Goal: Contribute content

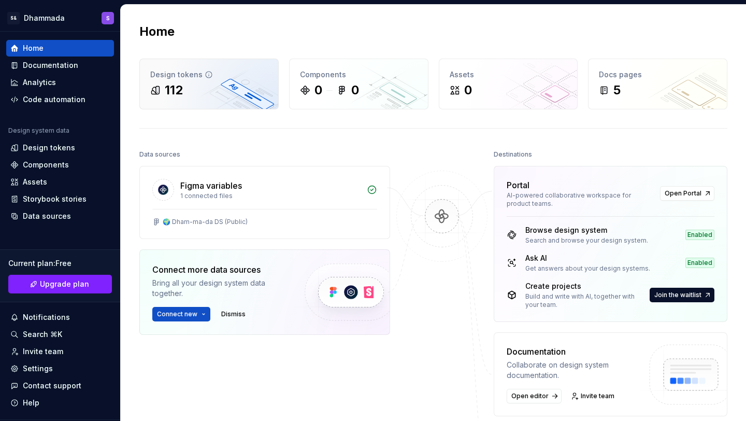
click at [203, 103] on div "Design tokens 112" at bounding box center [209, 84] width 138 height 50
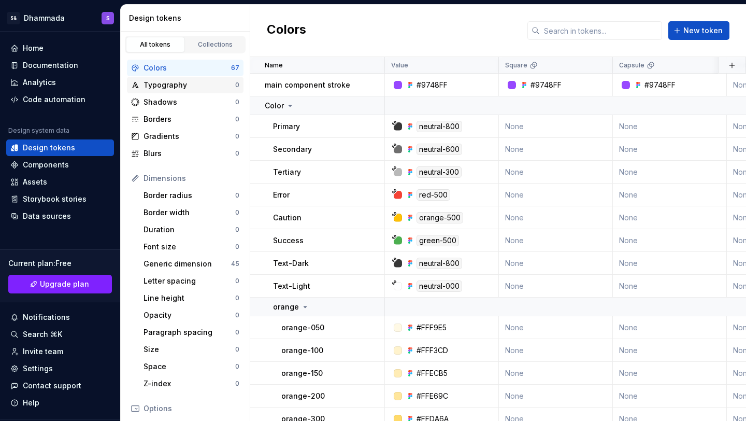
click at [215, 91] on div "Typography 0" at bounding box center [185, 85] width 117 height 17
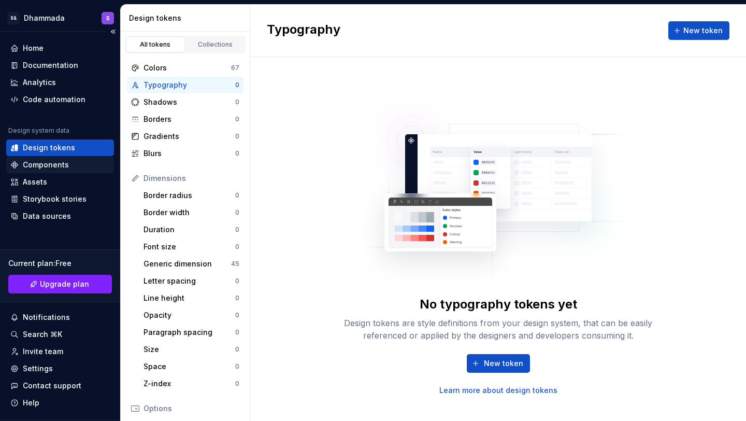
click at [47, 165] on div "Components" at bounding box center [46, 165] width 46 height 10
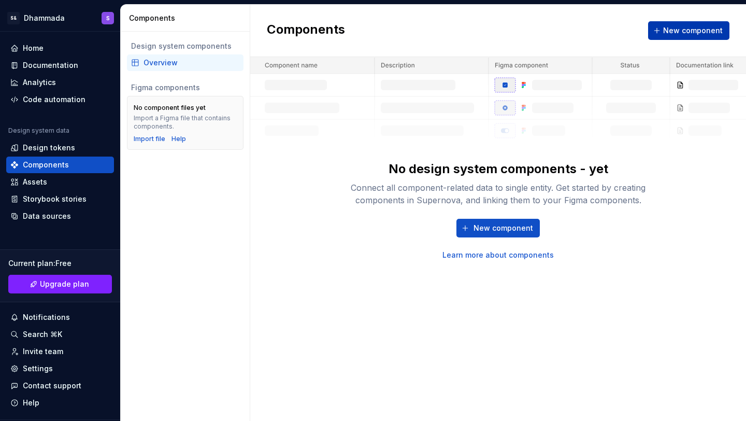
click at [699, 28] on span "New component" at bounding box center [693, 30] width 60 height 10
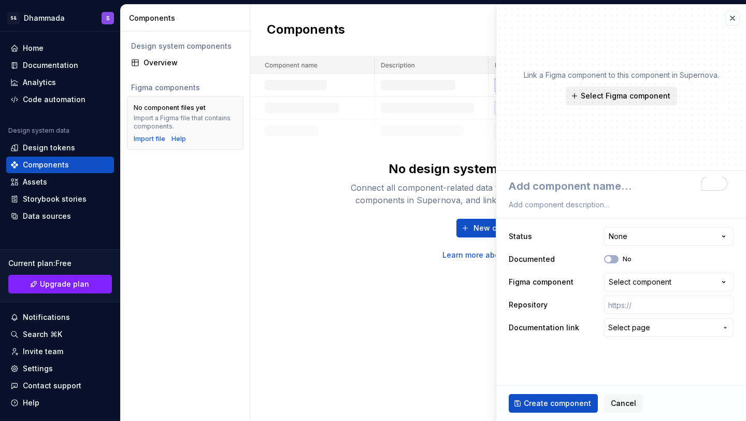
click at [644, 94] on span "Select Figma component" at bounding box center [626, 96] width 90 height 10
click at [704, 106] on div "Link a Figma component to this component in Supernova. Select Figma component" at bounding box center [621, 88] width 250 height 166
click at [154, 138] on div "Import file" at bounding box center [150, 139] width 32 height 8
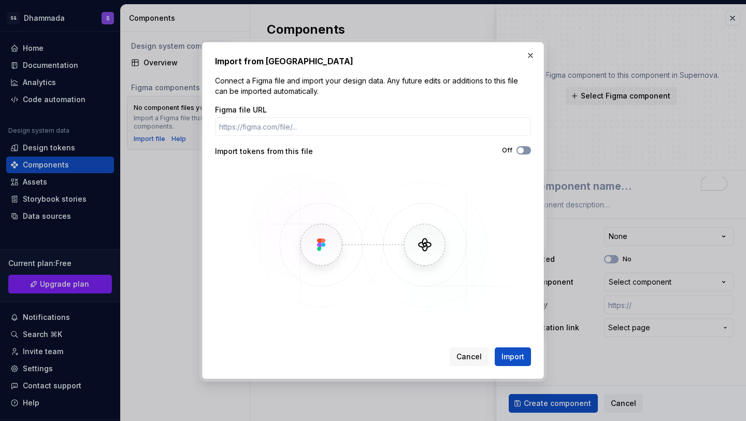
click at [526, 148] on button "Off" at bounding box center [524, 150] width 15 height 8
click at [526, 148] on span "button" at bounding box center [527, 150] width 6 height 6
type textarea "*"
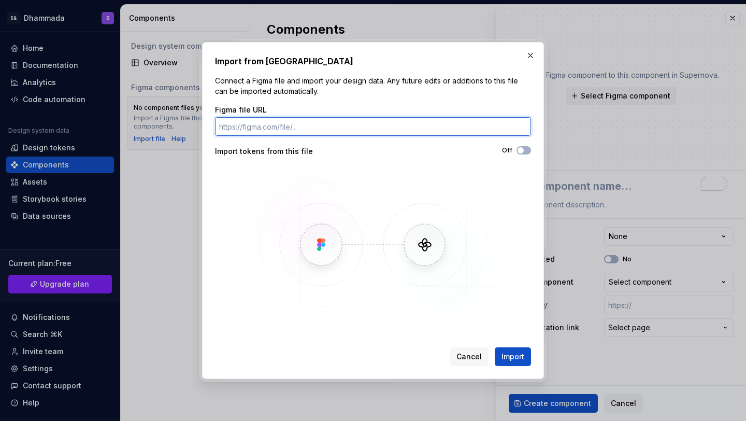
click at [310, 127] on input "Figma file URL" at bounding box center [373, 126] width 316 height 19
paste input "https://www.figma.com/design/y6AP9qGeh0K1YOVpX6Qsni/%F0%9F%8C%8D-Dham-ma-da-DS-…"
type input "https://www.figma.com/design/y6AP9qGeh0K1YOVpX6Qsni/%F0%9F%8C%8D-Dham-ma-da-DS-…"
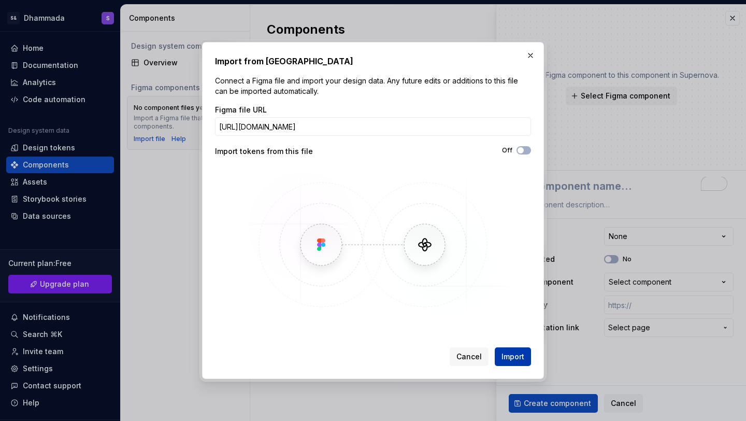
scroll to position [0, 0]
click at [522, 353] on span "Import" at bounding box center [513, 356] width 23 height 10
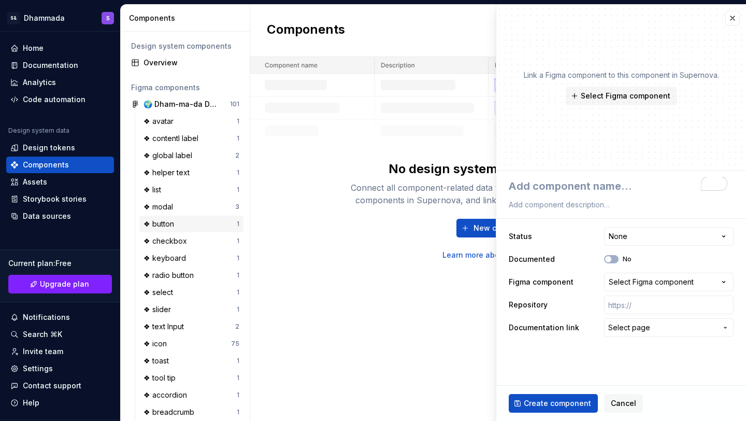
type textarea "*"
click at [198, 226] on div "❖ button" at bounding box center [190, 224] width 93 height 10
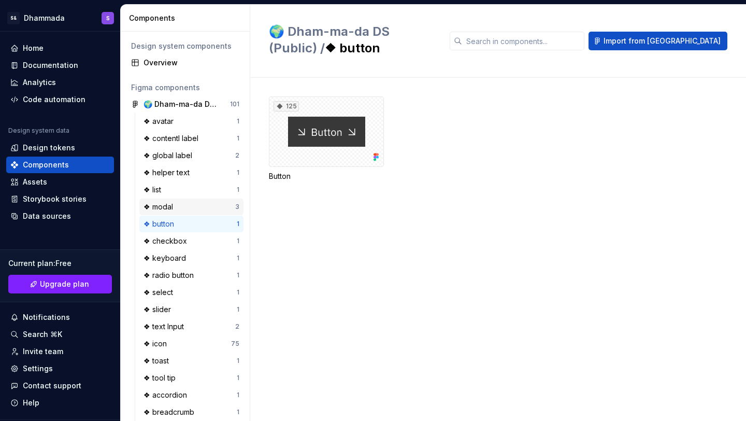
click at [206, 210] on div "❖ modal" at bounding box center [190, 207] width 92 height 10
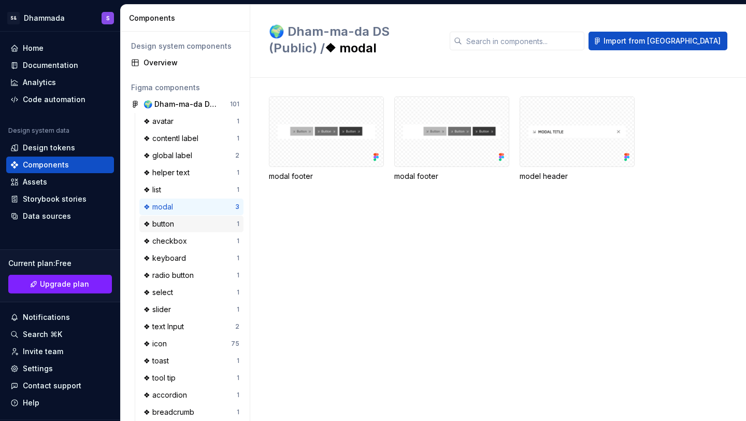
click at [184, 228] on div "❖ button" at bounding box center [190, 224] width 93 height 10
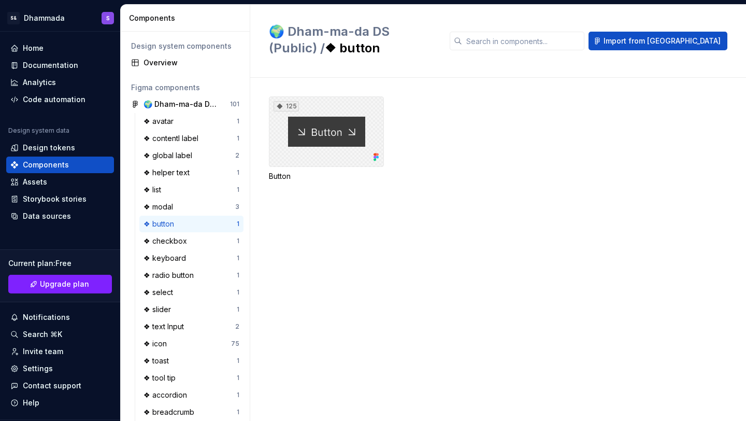
click at [330, 117] on div "125" at bounding box center [326, 131] width 115 height 70
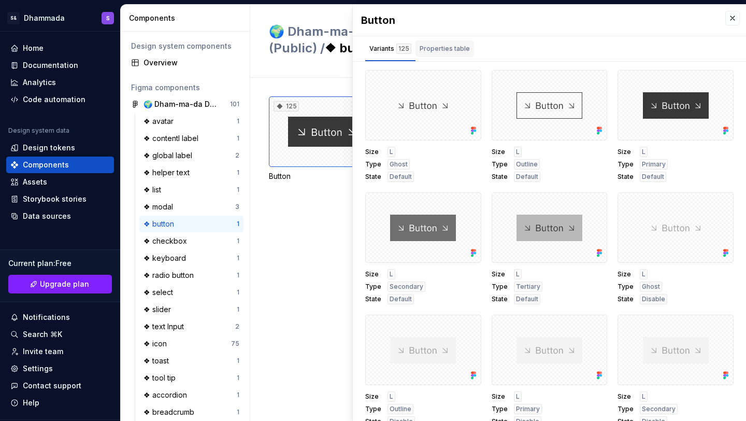
click at [462, 55] on div "Properties table" at bounding box center [445, 48] width 59 height 17
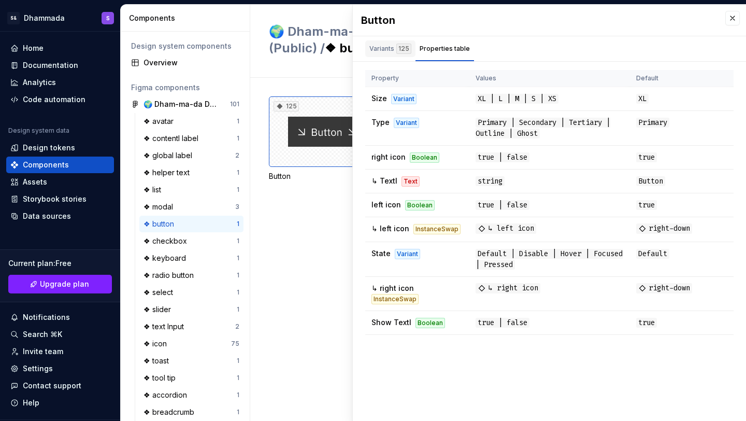
click at [380, 52] on div "Variants 125" at bounding box center [390, 49] width 42 height 10
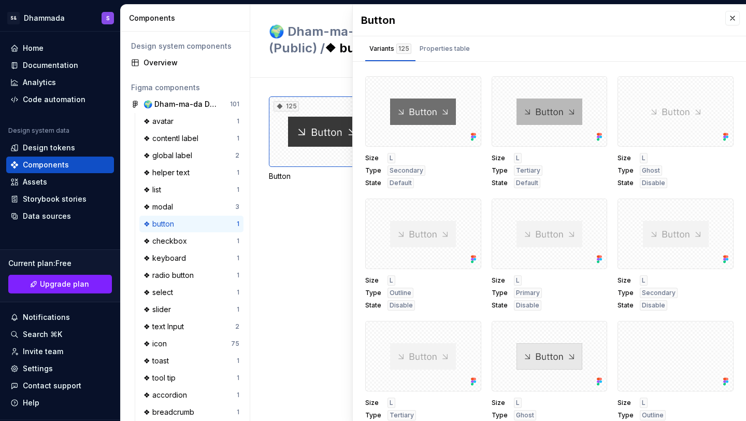
scroll to position [71, 0]
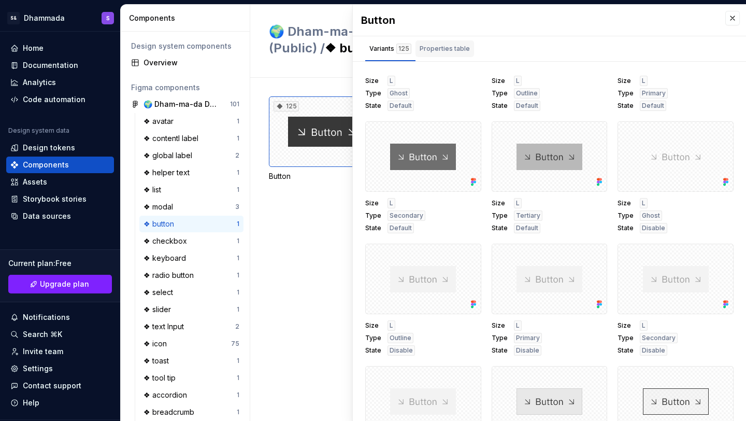
click at [461, 52] on div "Properties table" at bounding box center [445, 49] width 50 height 10
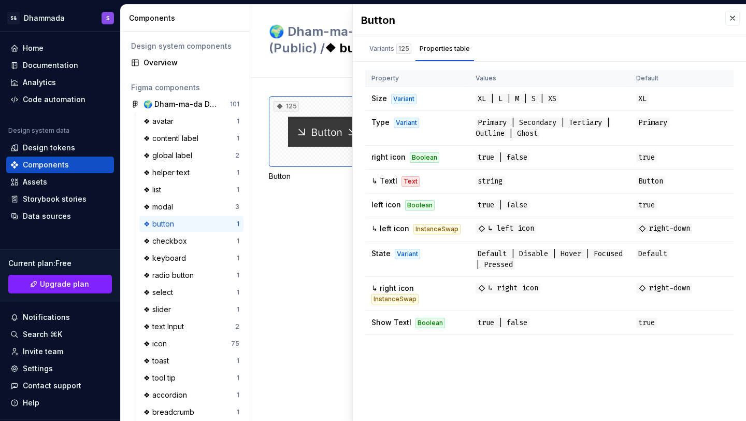
click at [314, 196] on div "125 Button" at bounding box center [507, 151] width 477 height 110
click at [44, 198] on div "Storybook stories" at bounding box center [55, 199] width 64 height 10
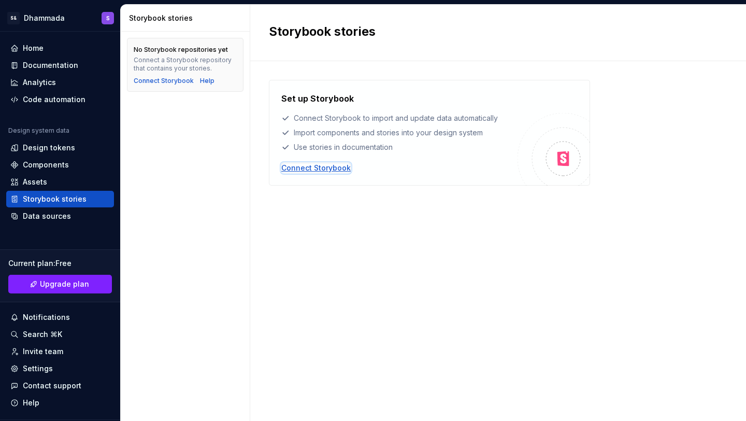
click at [310, 166] on div "Connect Storybook" at bounding box center [315, 168] width 69 height 10
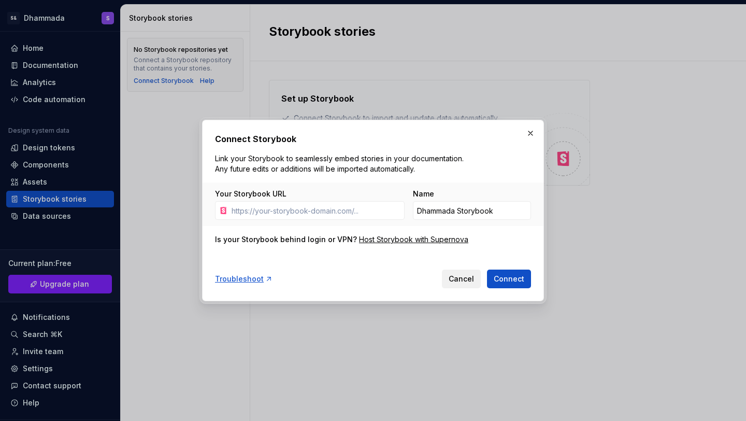
click at [469, 280] on span "Cancel" at bounding box center [461, 279] width 25 height 10
